Goal: Navigation & Orientation: Go to known website

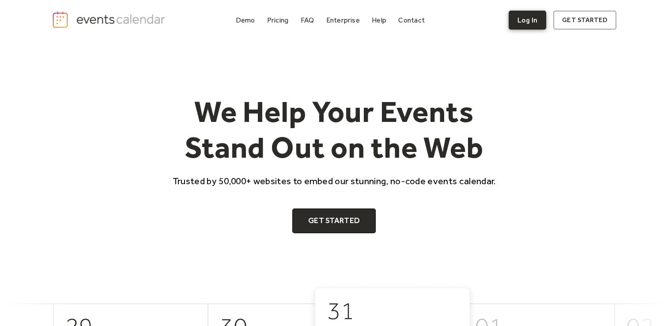
click at [531, 21] on link "Log In" at bounding box center [528, 20] width 38 height 19
click at [530, 18] on link "Log In" at bounding box center [528, 20] width 38 height 19
